Goal: Find specific page/section: Find specific page/section

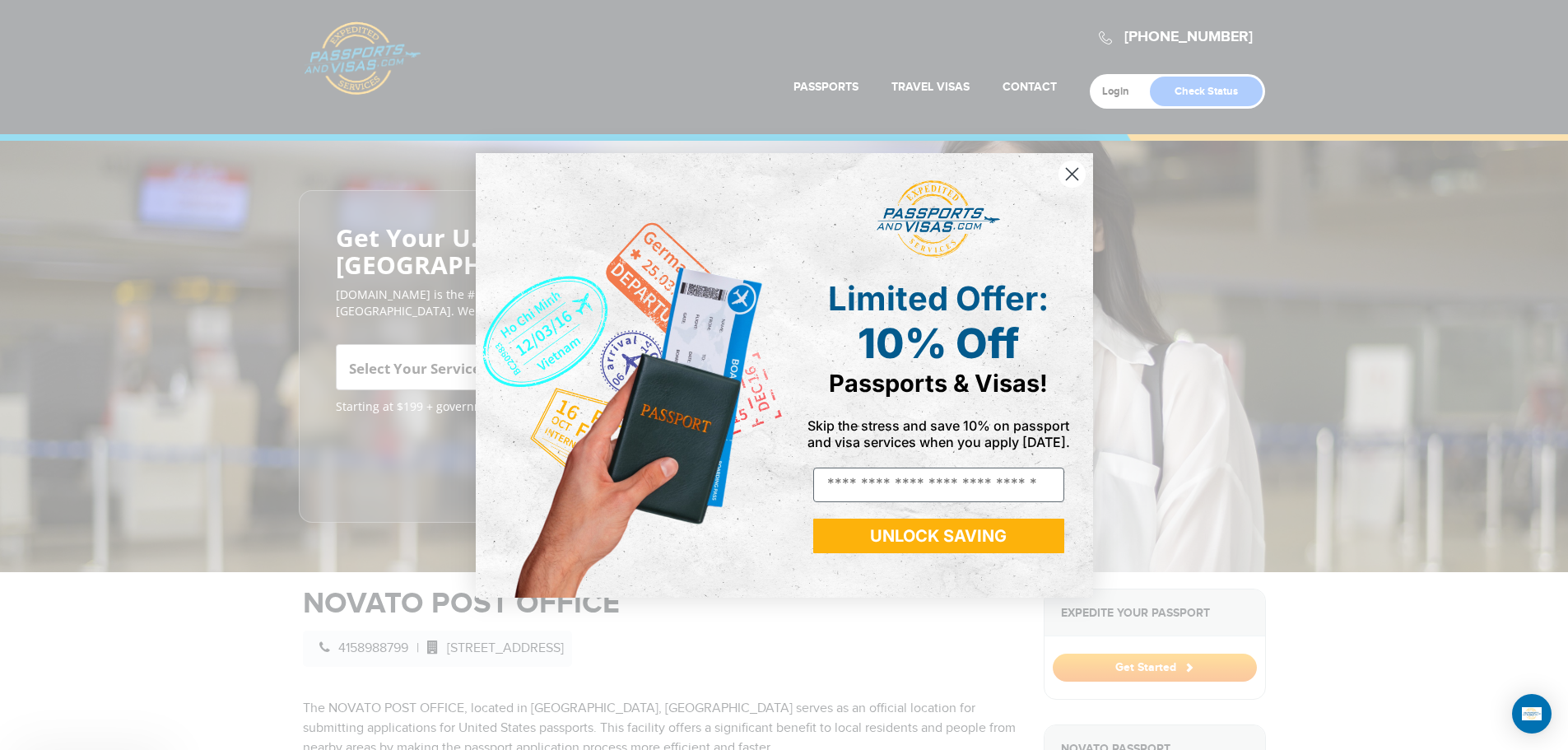
click at [565, 340] on img "POPUP Form" at bounding box center [630, 375] width 309 height 444
click at [1074, 169] on circle "Close dialog" at bounding box center [1070, 173] width 27 height 27
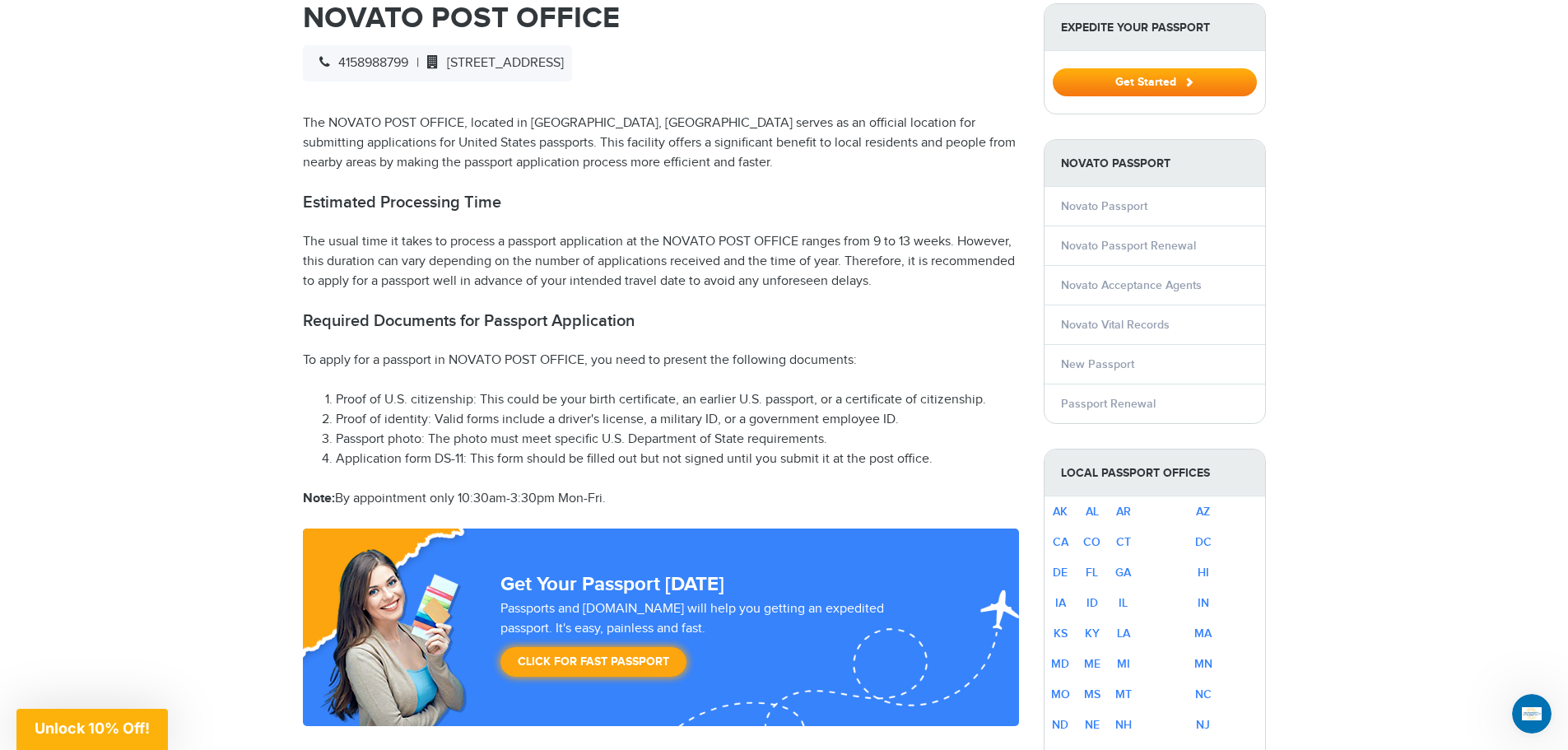
scroll to position [596, 0]
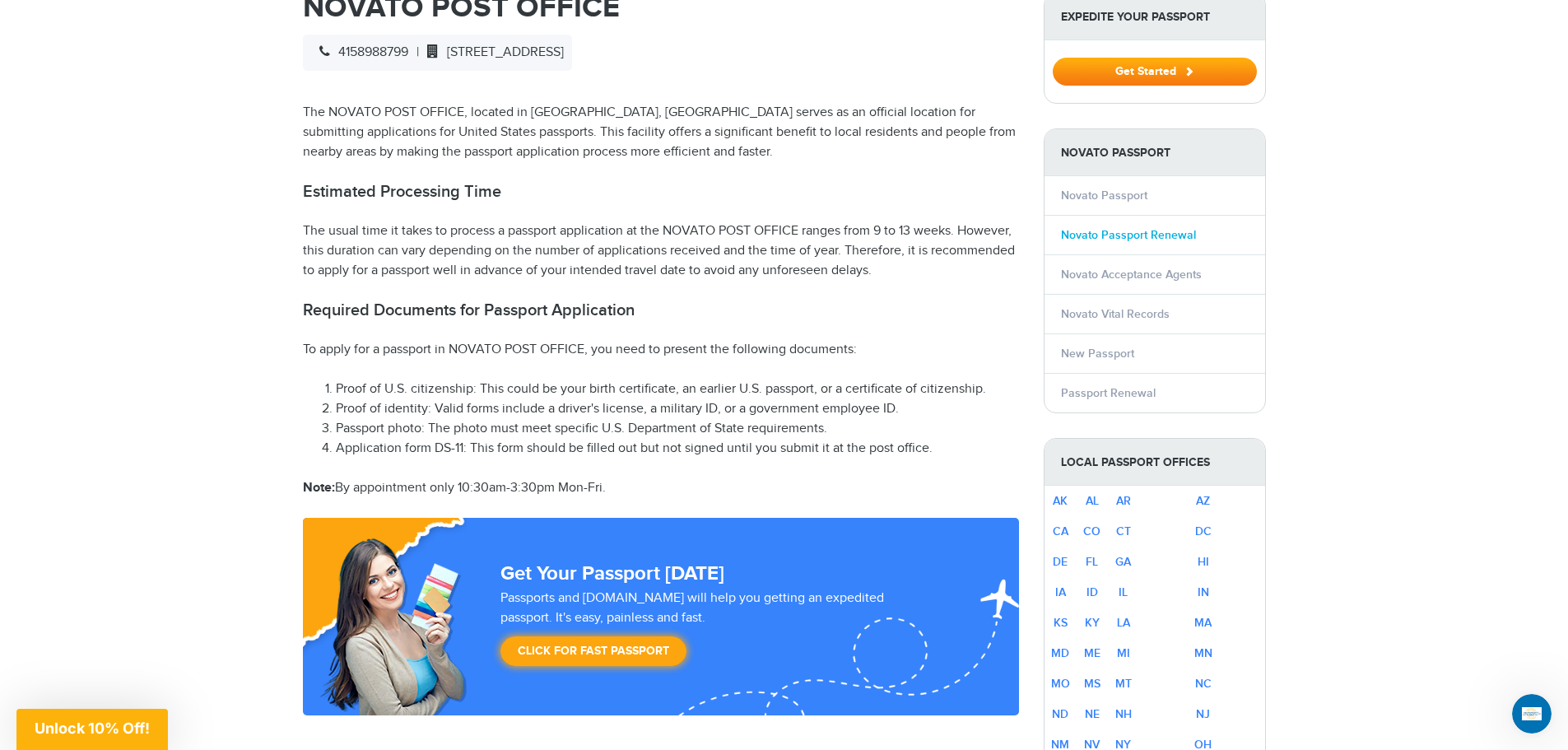
drag, startPoint x: 1132, startPoint y: 213, endPoint x: 1148, endPoint y: 214, distance: 16.0
click at [1132, 228] on link "Novato Passport Renewal" at bounding box center [1128, 234] width 135 height 14
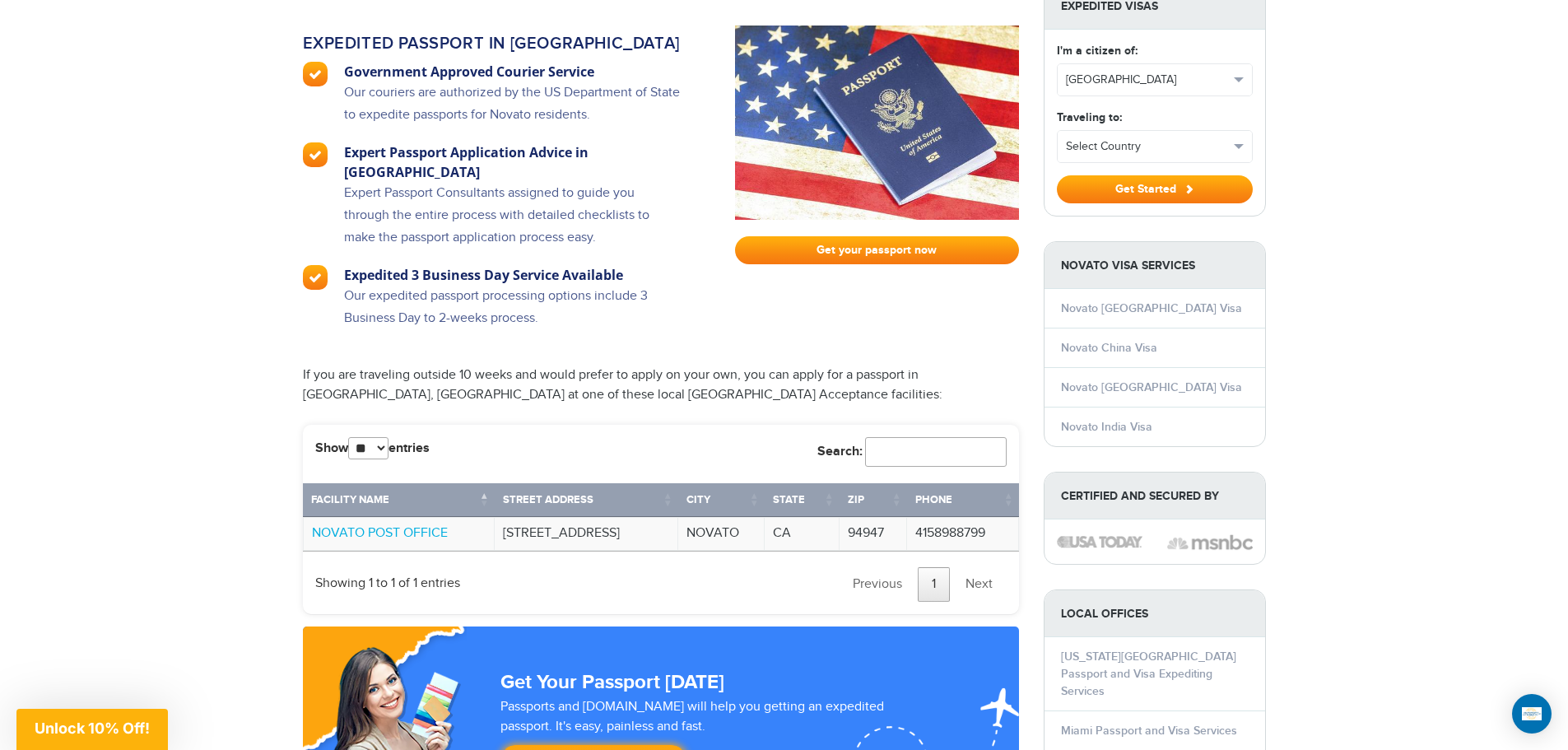
scroll to position [1093, 0]
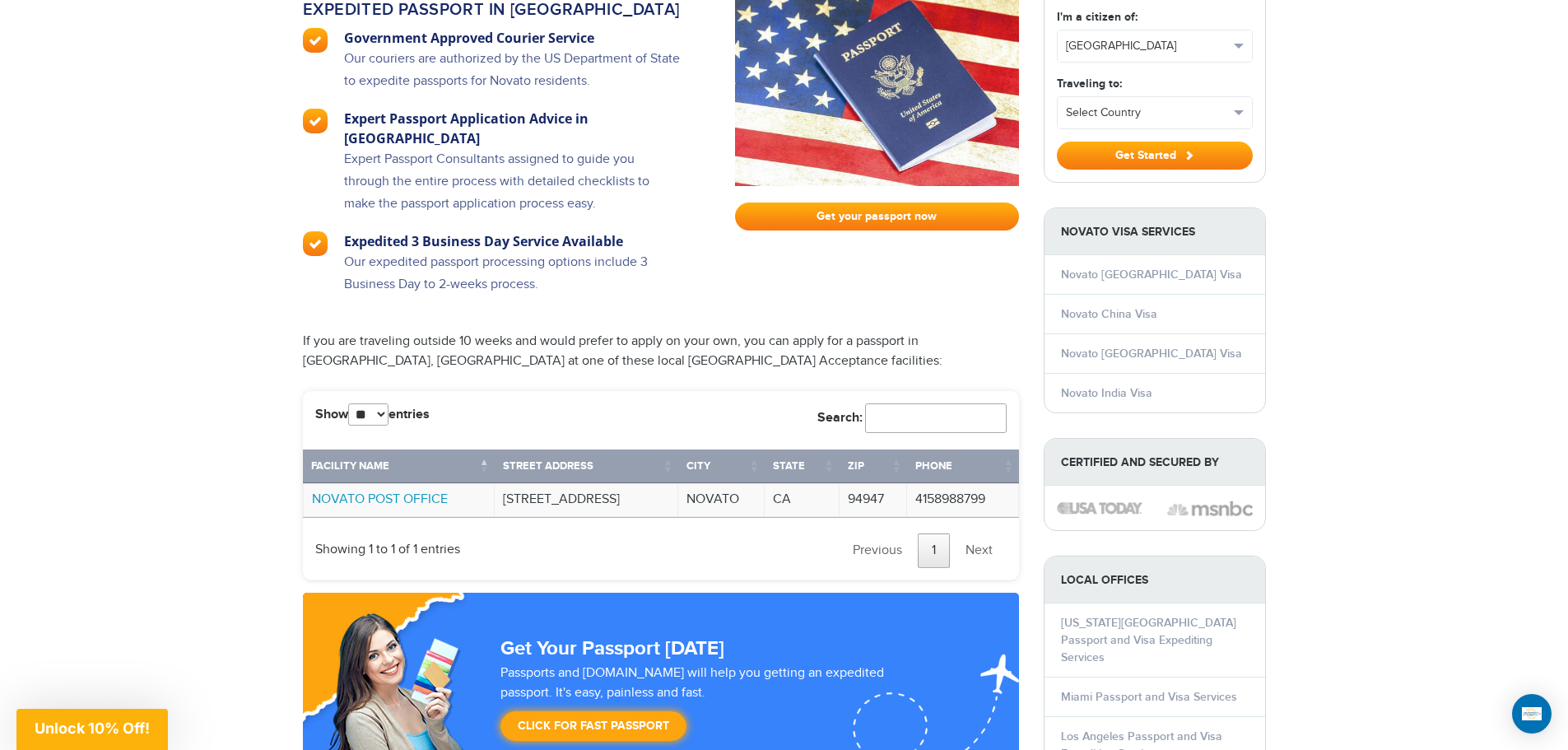
click at [400, 491] on link "NOVATO POST OFFICE" at bounding box center [380, 499] width 135 height 16
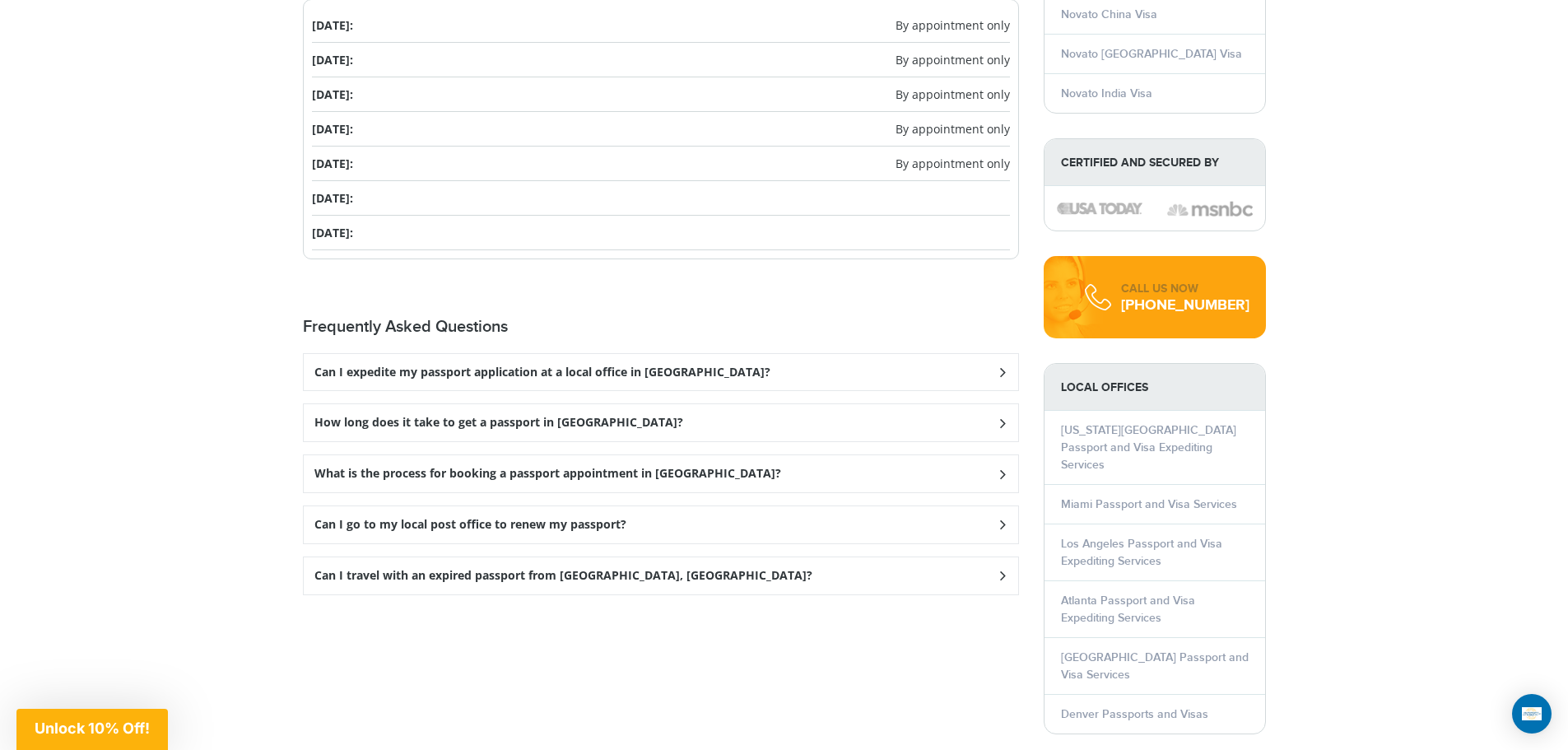
scroll to position [1873, 0]
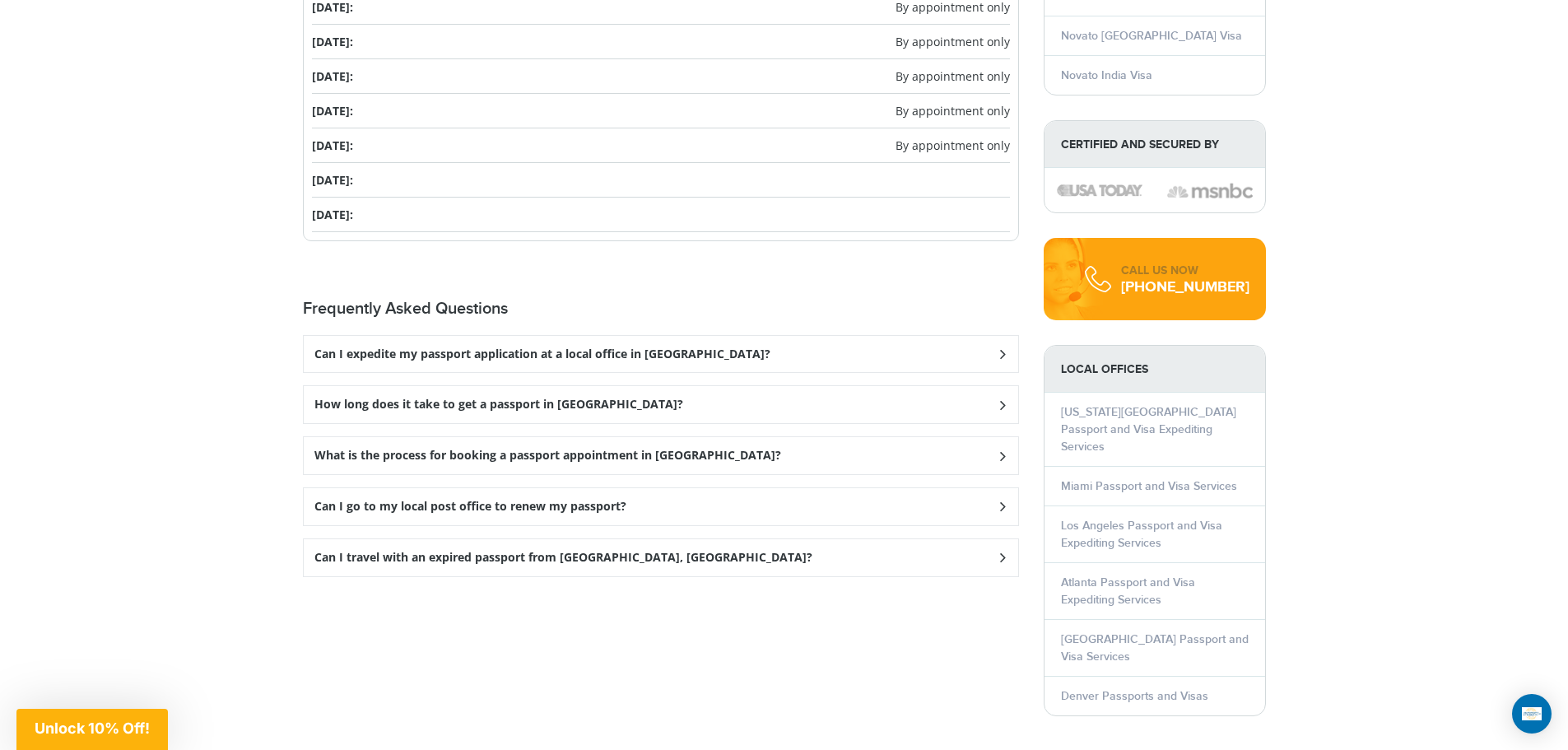
click at [1003, 359] on icon at bounding box center [1001, 353] width 16 height 10
